Goal: Find specific page/section: Find specific page/section

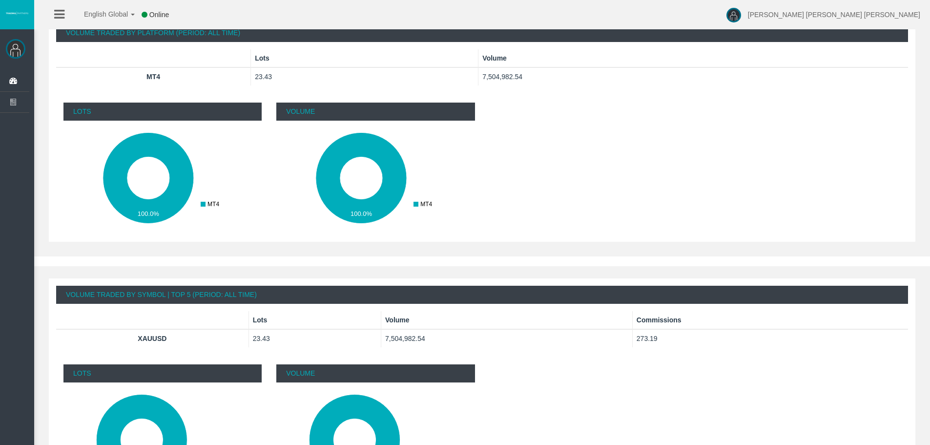
scroll to position [504, 0]
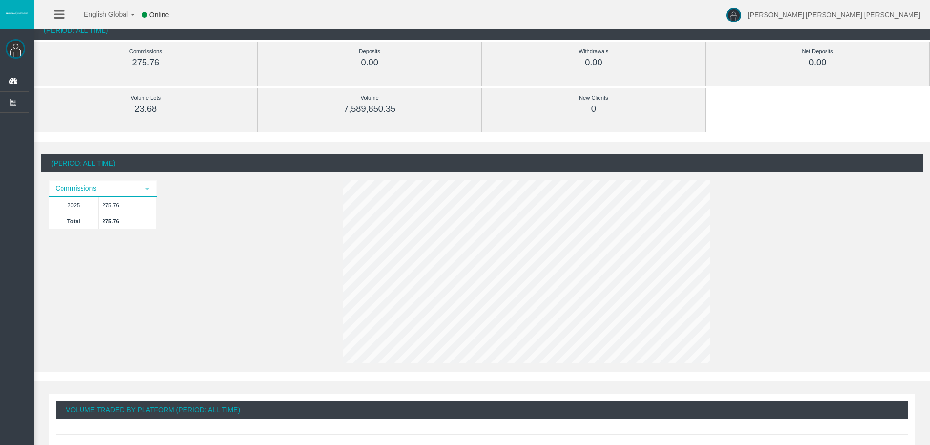
scroll to position [49, 0]
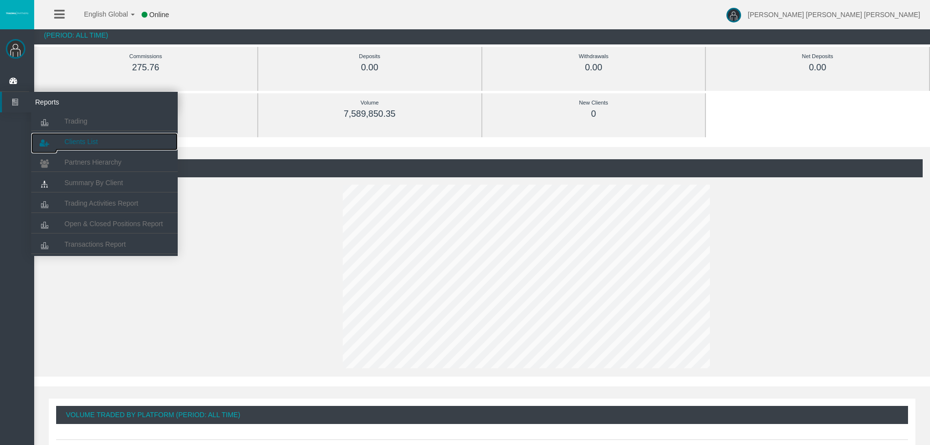
click at [75, 138] on span "Clients List" at bounding box center [80, 142] width 33 height 8
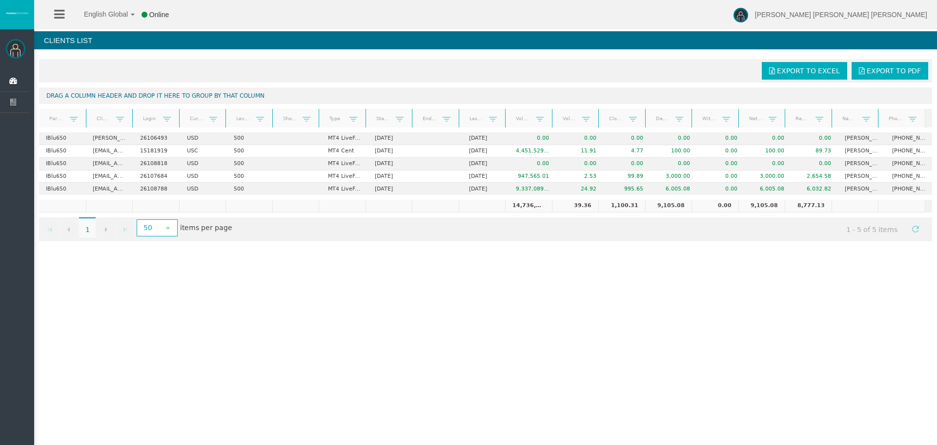
click at [278, 273] on div "English Global 简体中文 English Global 日本語 한국어 Online Antonio Jose Lopez Vargas Hel…" at bounding box center [468, 222] width 937 height 445
click at [51, 78] on span "Dashboard" at bounding box center [76, 81] width 96 height 21
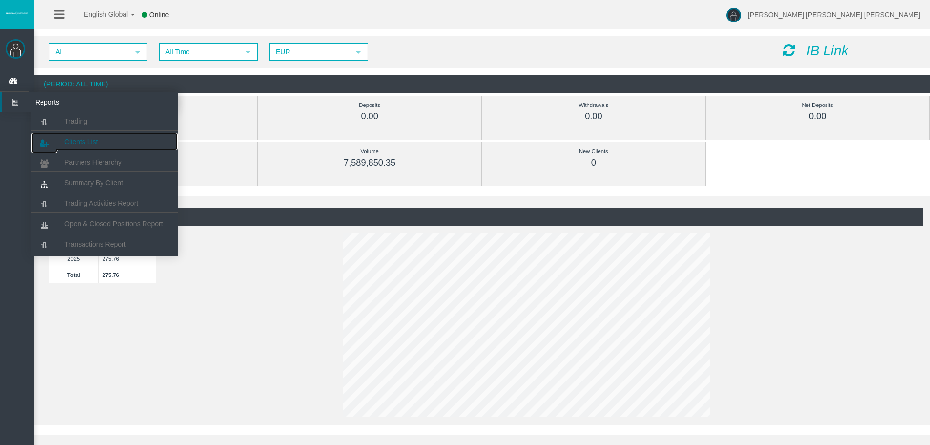
click at [81, 145] on span "Clients List" at bounding box center [80, 142] width 33 height 8
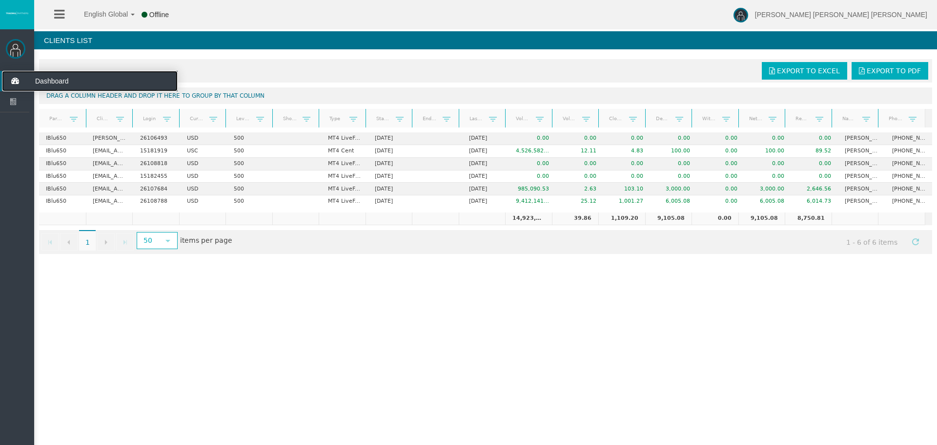
click at [13, 80] on icon at bounding box center [15, 81] width 26 height 21
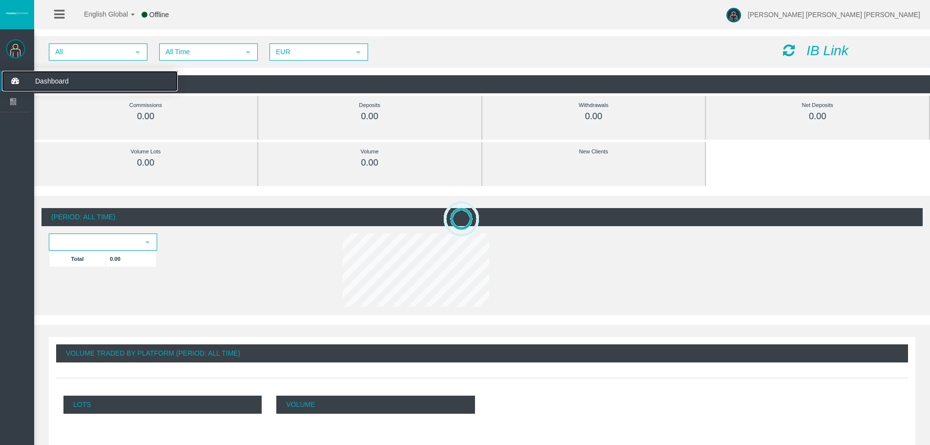
click at [50, 80] on span "Dashboard" at bounding box center [76, 81] width 96 height 21
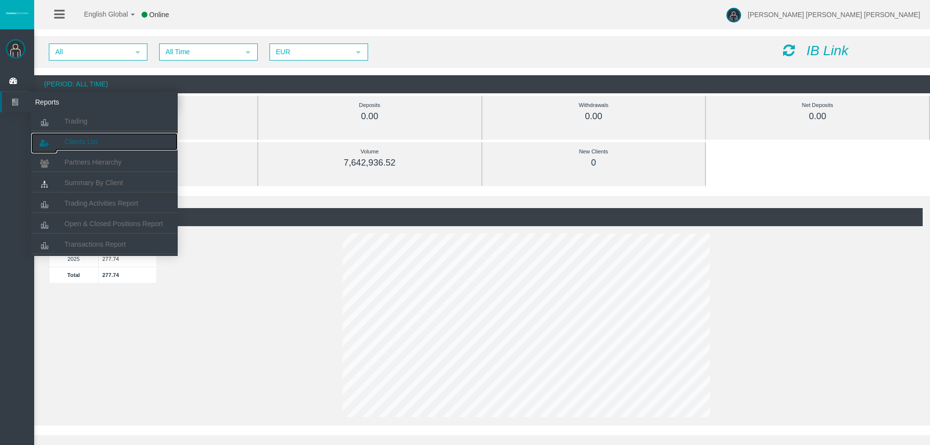
click at [95, 146] on link "Clients List" at bounding box center [104, 142] width 146 height 18
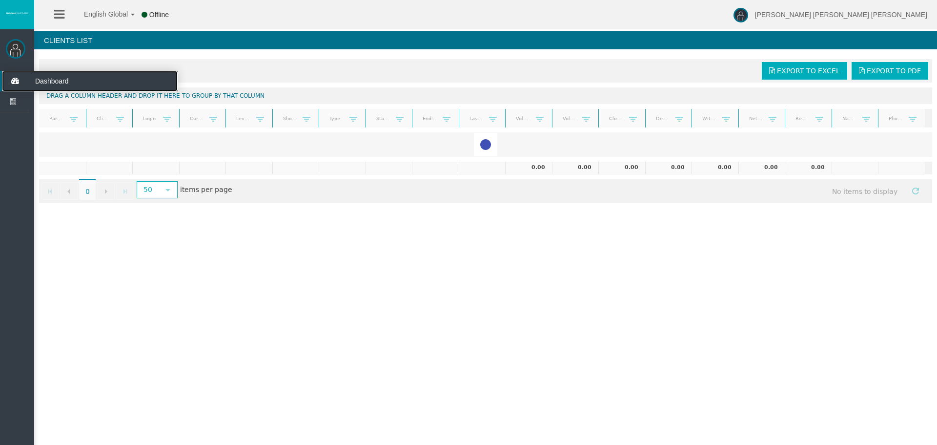
click at [47, 79] on span "Dashboard" at bounding box center [76, 81] width 96 height 21
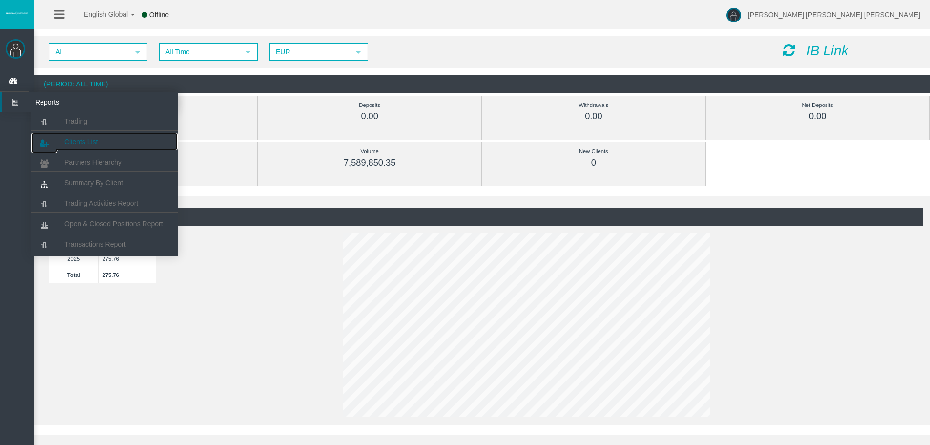
click at [80, 142] on span "Clients List" at bounding box center [80, 142] width 33 height 8
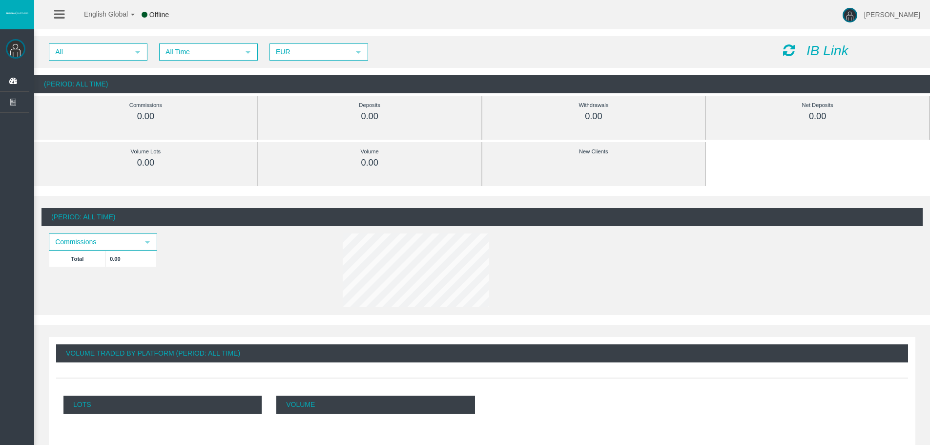
click at [444, 18] on div "English Global 简体中文 English Global 日本語 한국어 Offline Antonio Jose Lopez Vargas He…" at bounding box center [465, 14] width 930 height 29
